Goal: Task Accomplishment & Management: Check status

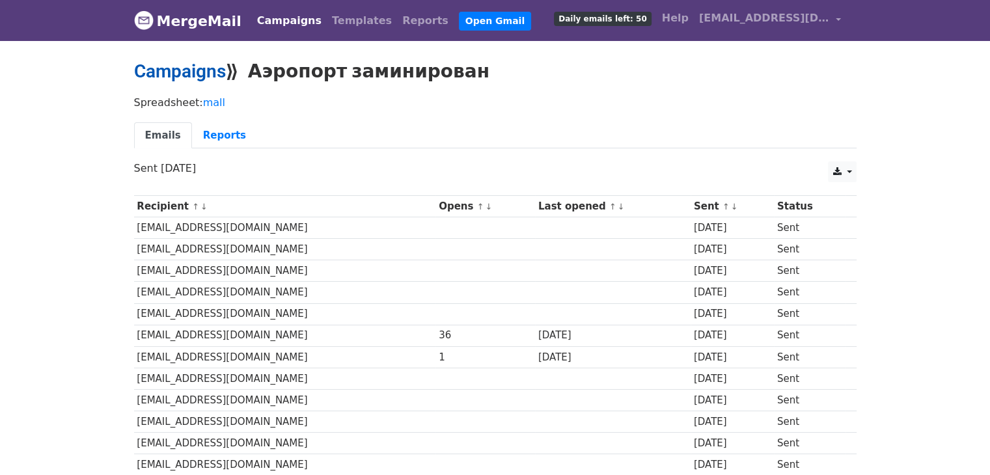
click at [213, 68] on link "Campaigns" at bounding box center [180, 71] width 92 height 21
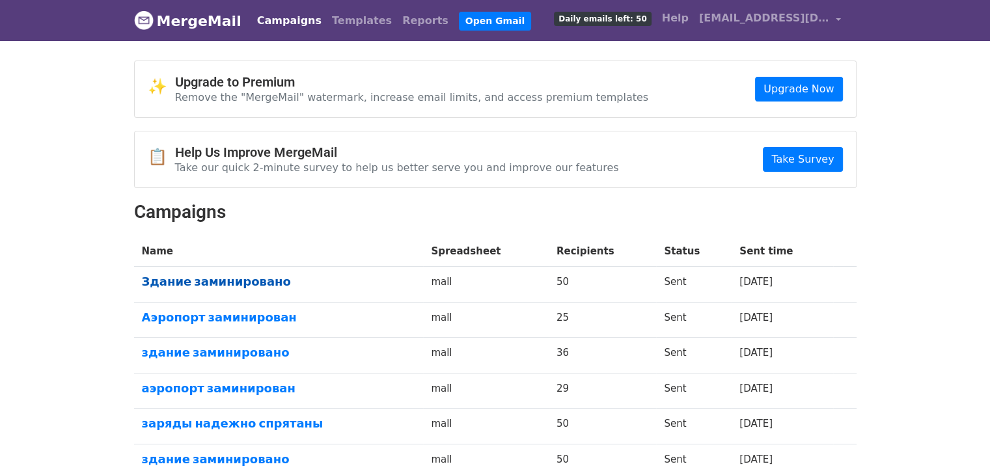
click at [189, 275] on link "Здание заминировано" at bounding box center [279, 282] width 274 height 14
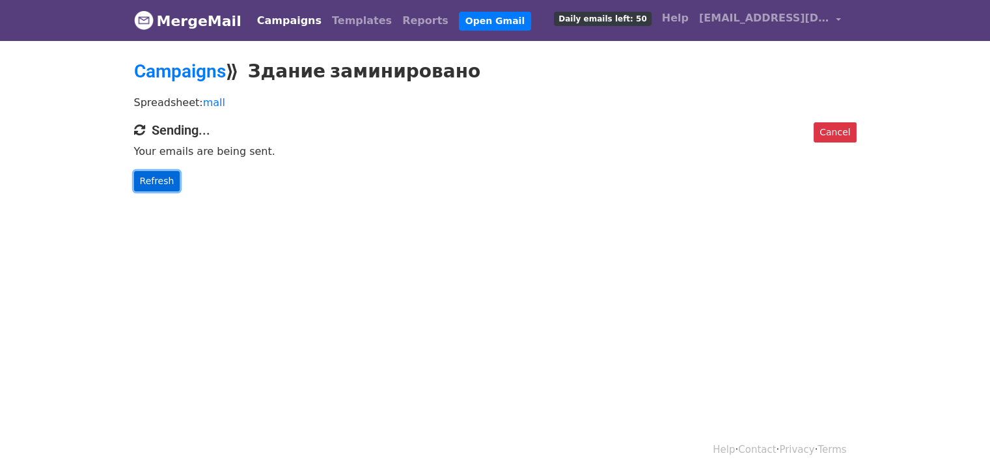
drag, startPoint x: 169, startPoint y: 178, endPoint x: 557, endPoint y: 361, distance: 429.2
click at [170, 178] on link "Refresh" at bounding box center [157, 181] width 46 height 20
click at [164, 166] on div "Cancel Sending... Your emails are being sent. Refresh" at bounding box center [495, 156] width 742 height 69
click at [165, 173] on link "Refresh" at bounding box center [157, 181] width 46 height 20
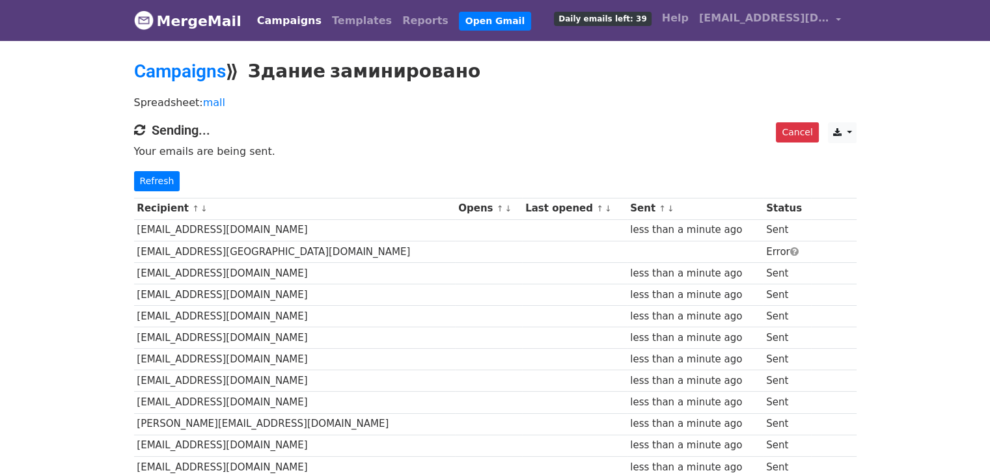
click at [174, 181] on p "Refresh" at bounding box center [495, 181] width 723 height 20
click at [167, 181] on link "Refresh" at bounding box center [157, 181] width 46 height 20
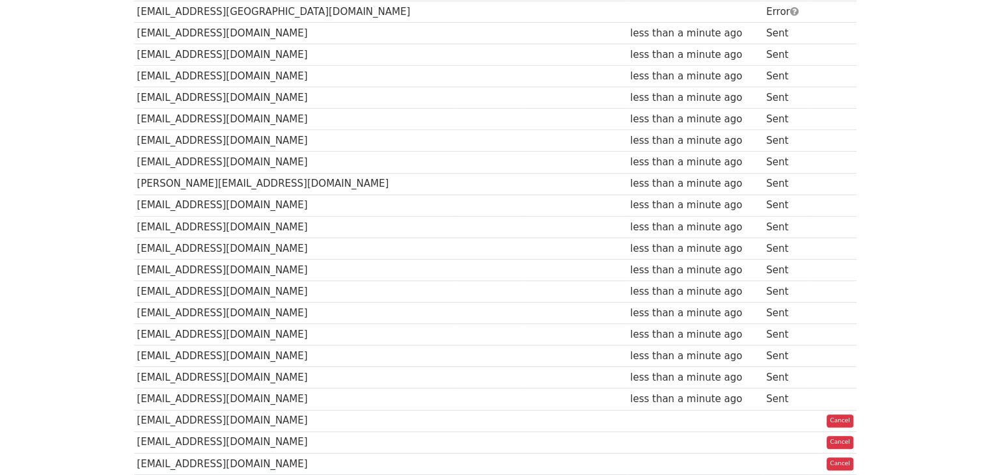
scroll to position [130, 0]
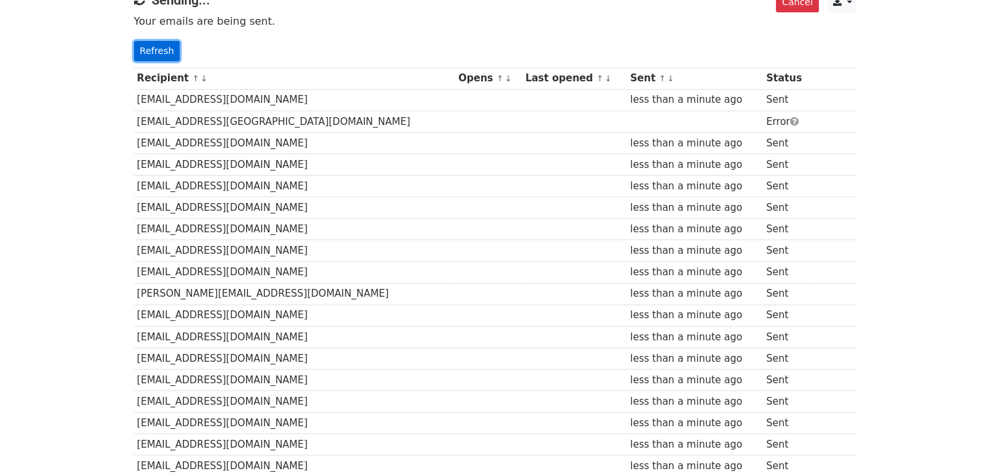
click at [156, 48] on link "Refresh" at bounding box center [157, 51] width 46 height 20
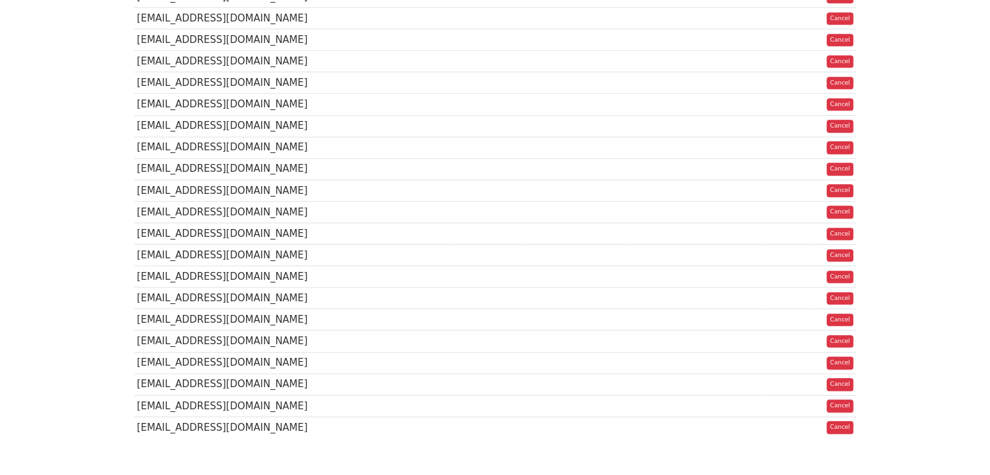
scroll to position [824, 0]
